Goal: Task Accomplishment & Management: Check status

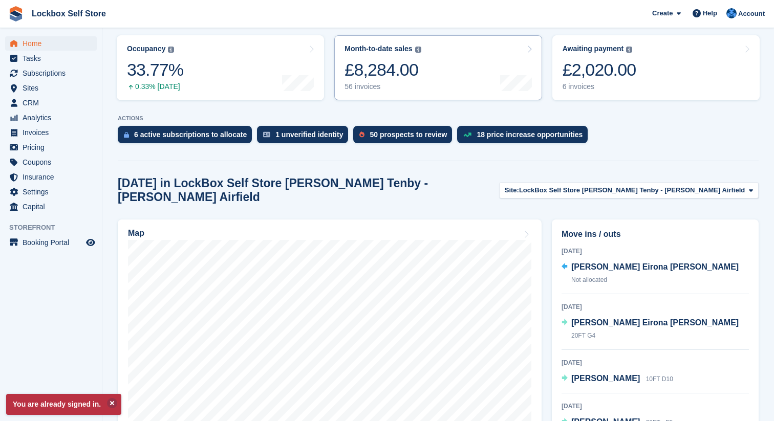
scroll to position [172, 0]
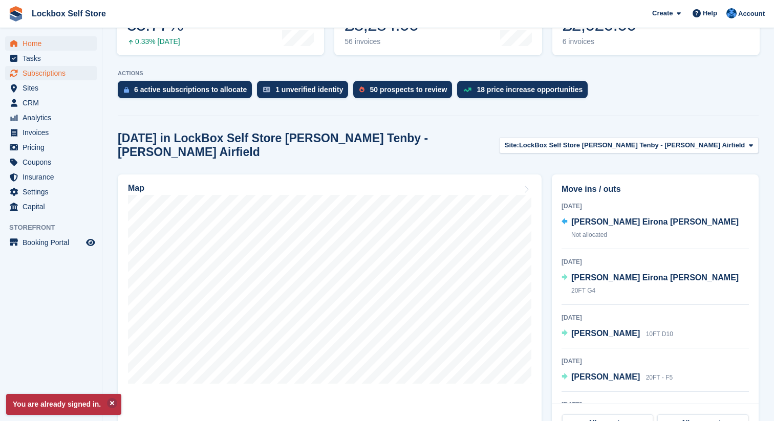
click at [72, 74] on span "Subscriptions" at bounding box center [53, 73] width 61 height 14
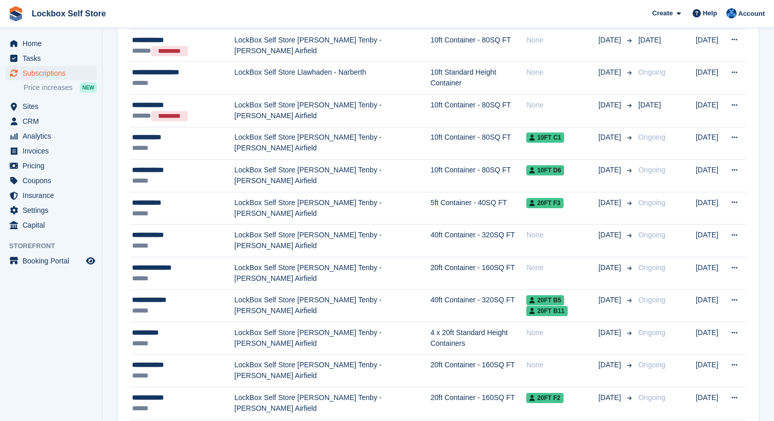
scroll to position [459, 0]
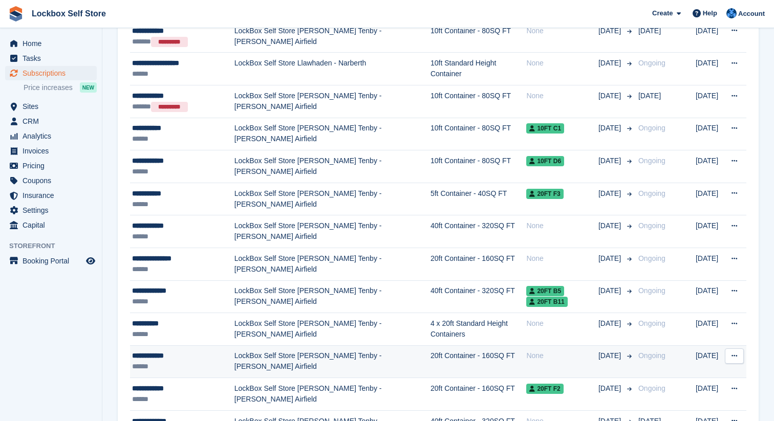
click at [257, 355] on td "LockBox Self Store [PERSON_NAME] Tenby - [PERSON_NAME] Airfield" at bounding box center [332, 361] width 196 height 33
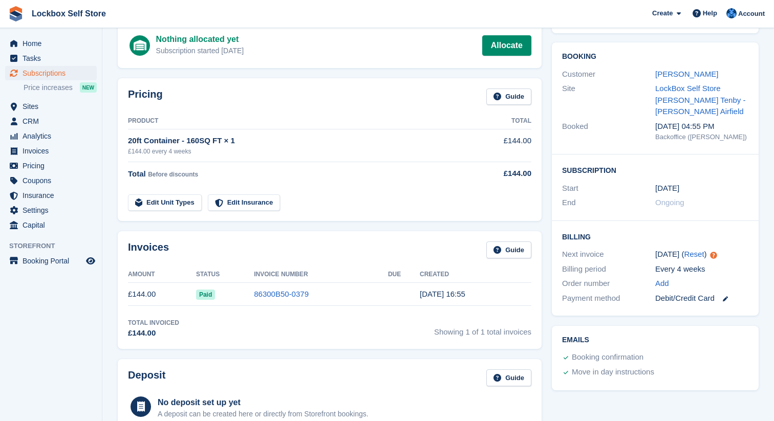
scroll to position [74, 0]
